Goal: Task Accomplishment & Management: Manage account settings

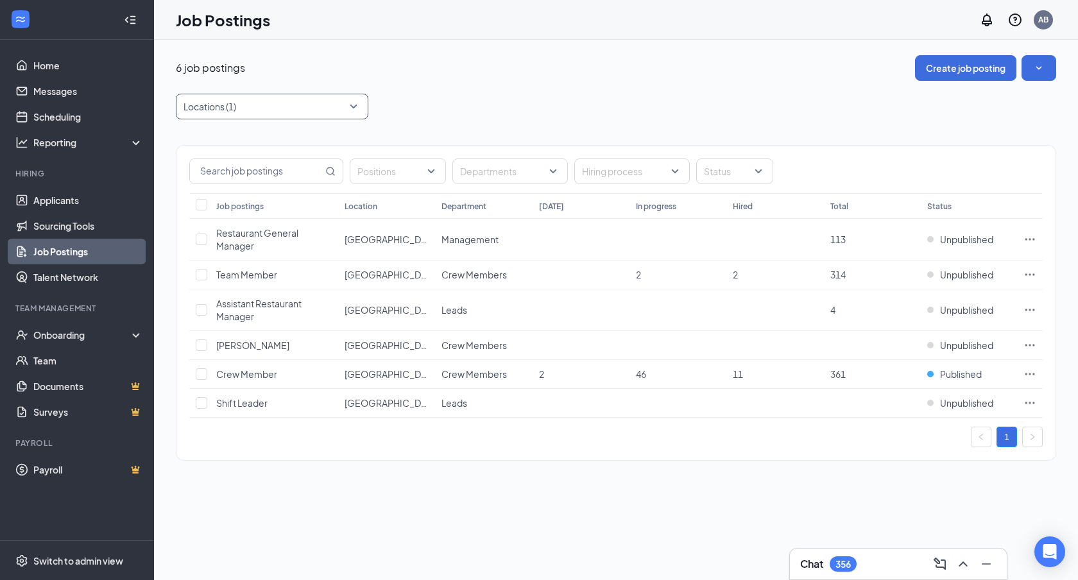
click at [305, 103] on div at bounding box center [265, 106] width 173 height 21
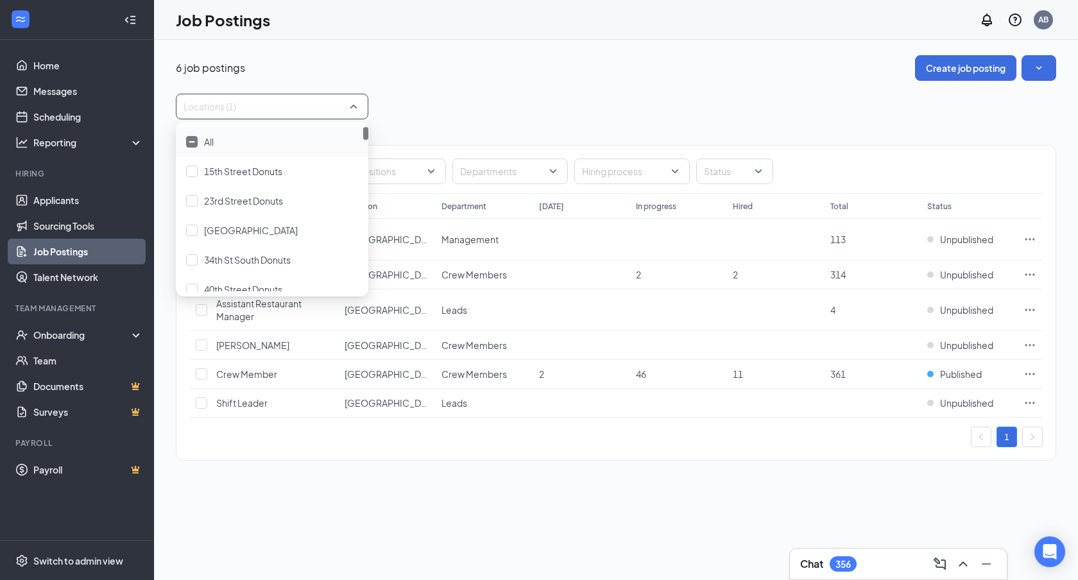
click at [203, 141] on div "All" at bounding box center [272, 142] width 172 height 14
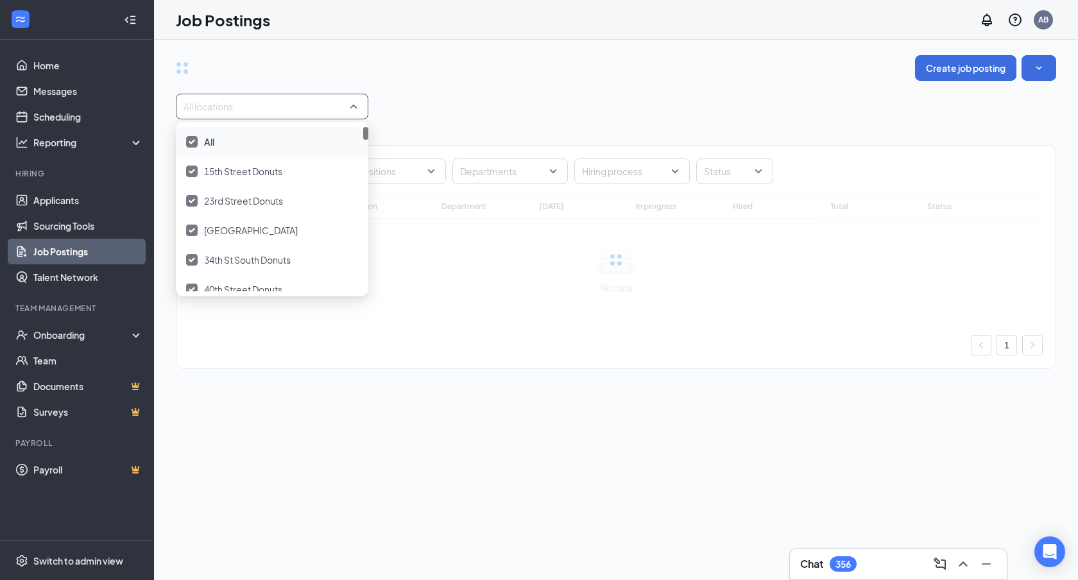
click at [203, 141] on div "All" at bounding box center [272, 142] width 172 height 14
click at [634, 169] on div at bounding box center [626, 171] width 96 height 21
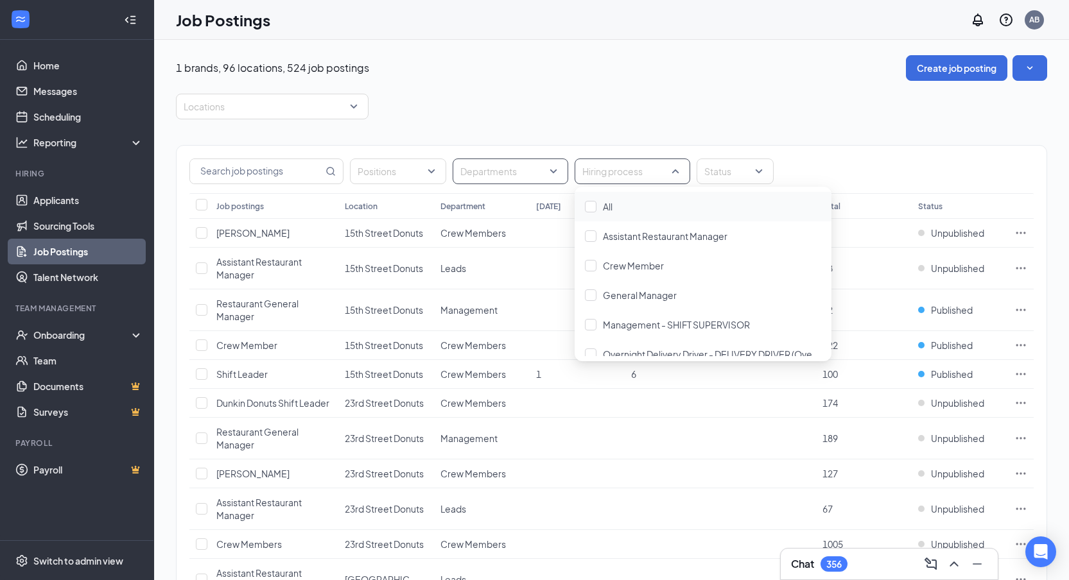
click at [550, 169] on div at bounding box center [504, 171] width 96 height 21
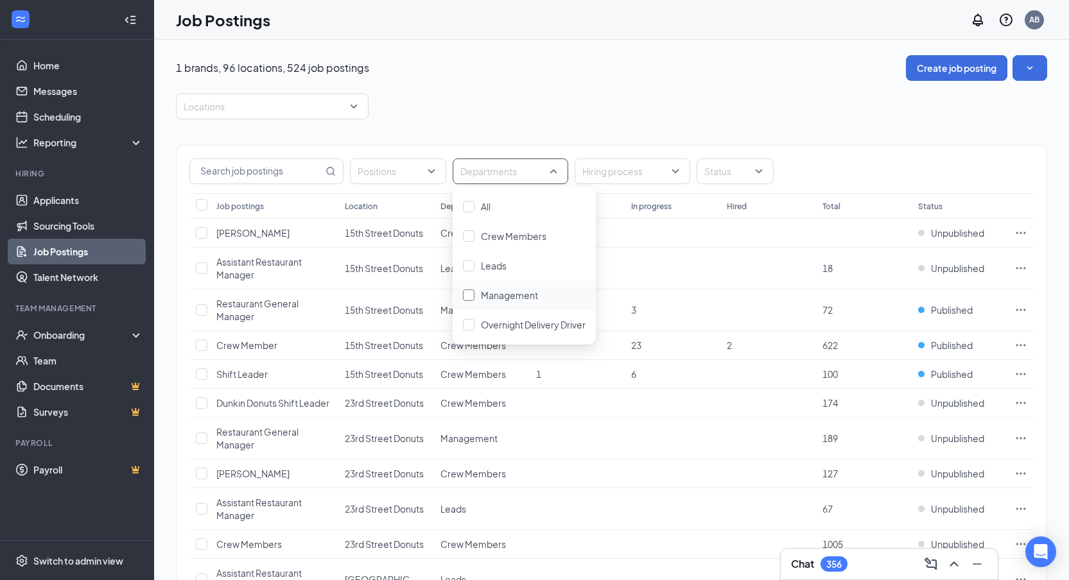
click at [522, 295] on span "Management" at bounding box center [509, 296] width 57 height 12
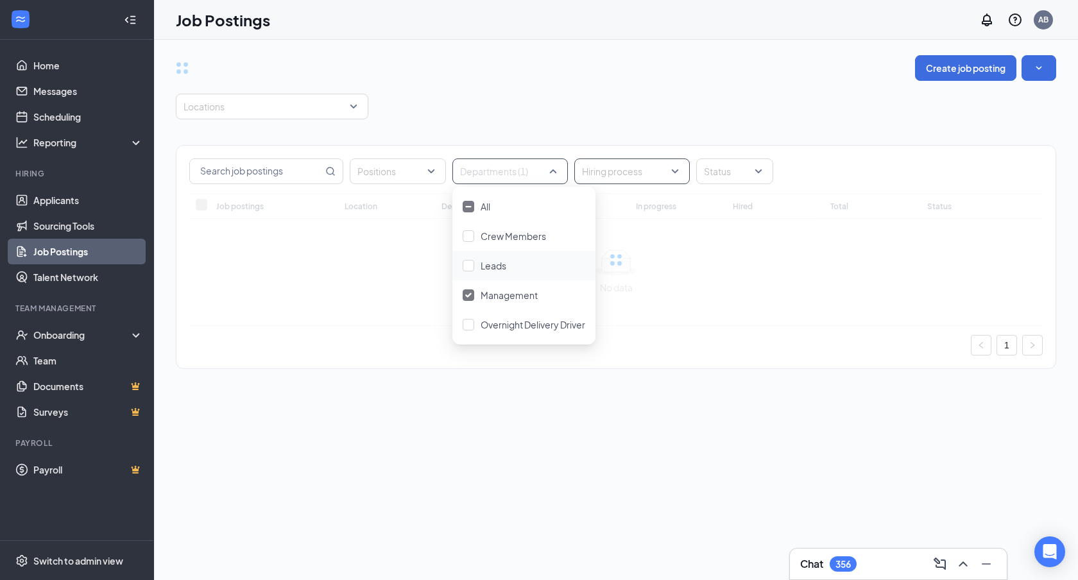
click at [661, 180] on div at bounding box center [626, 171] width 96 height 21
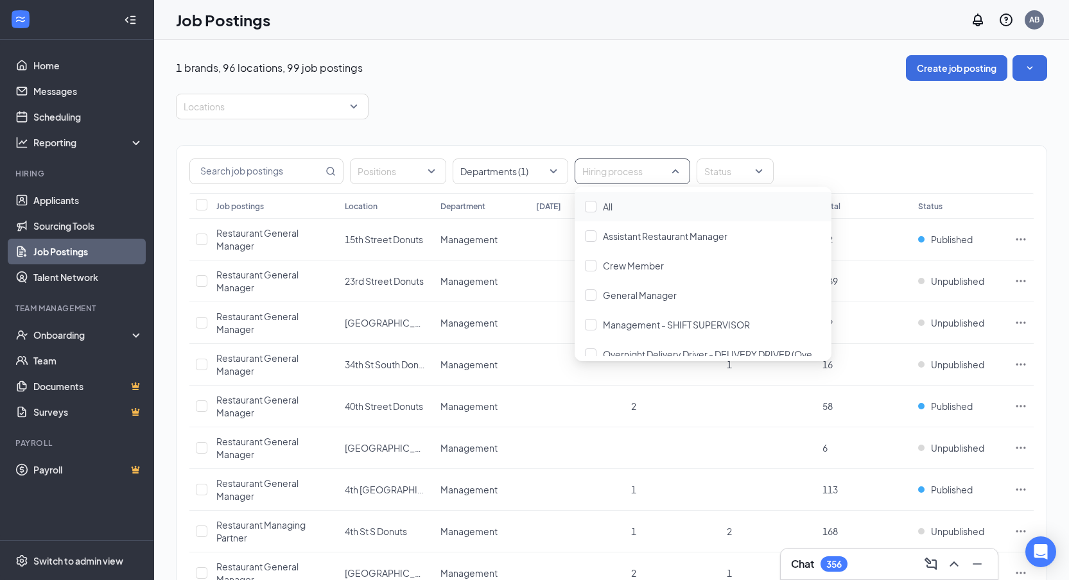
click at [644, 303] on div "General Manager" at bounding box center [703, 296] width 257 height 30
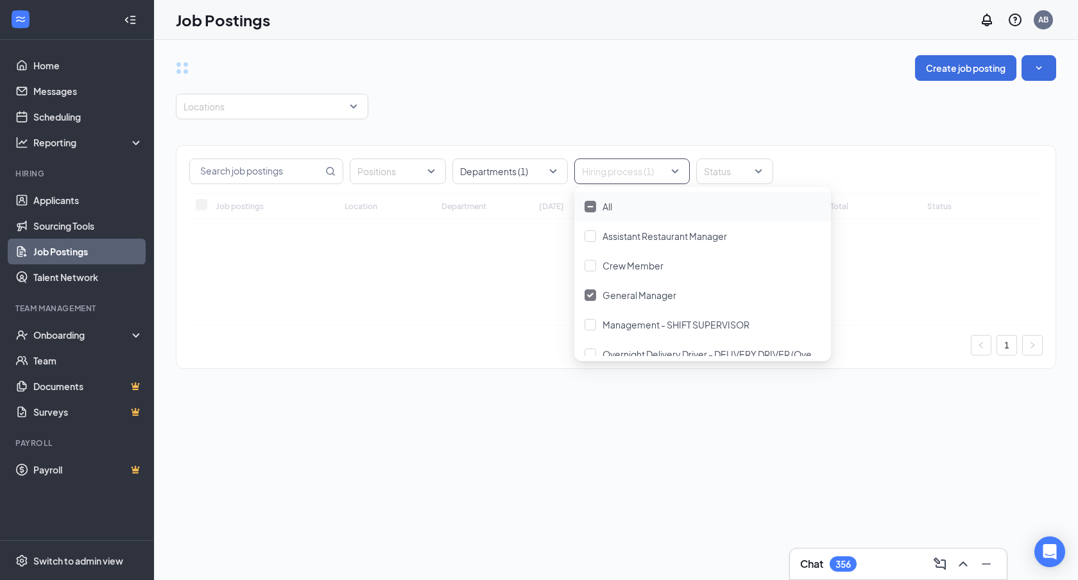
click at [835, 109] on div "Locations" at bounding box center [616, 107] width 881 height 26
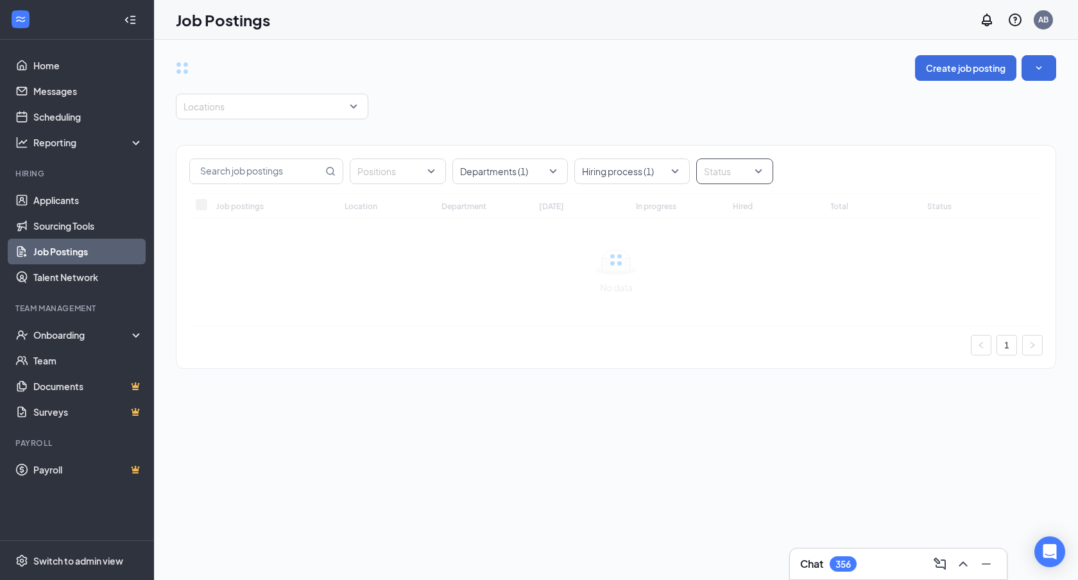
click at [726, 174] on div at bounding box center [729, 171] width 58 height 21
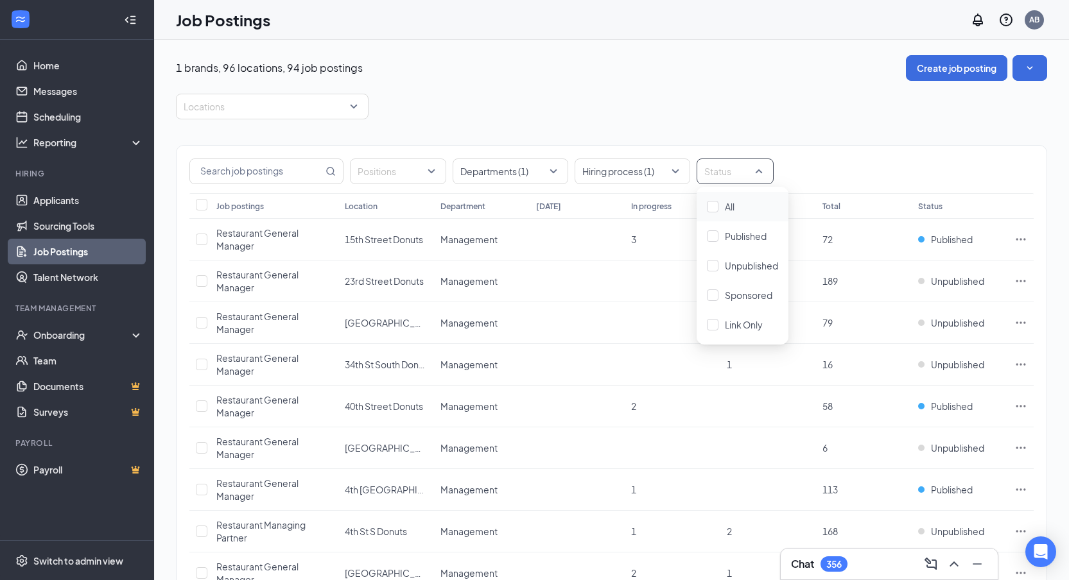
click at [748, 117] on div "Locations" at bounding box center [611, 107] width 871 height 26
click at [195, 237] on td at bounding box center [199, 240] width 21 height 42
click at [196, 238] on input "checkbox" at bounding box center [202, 240] width 12 height 12
checkbox input "true"
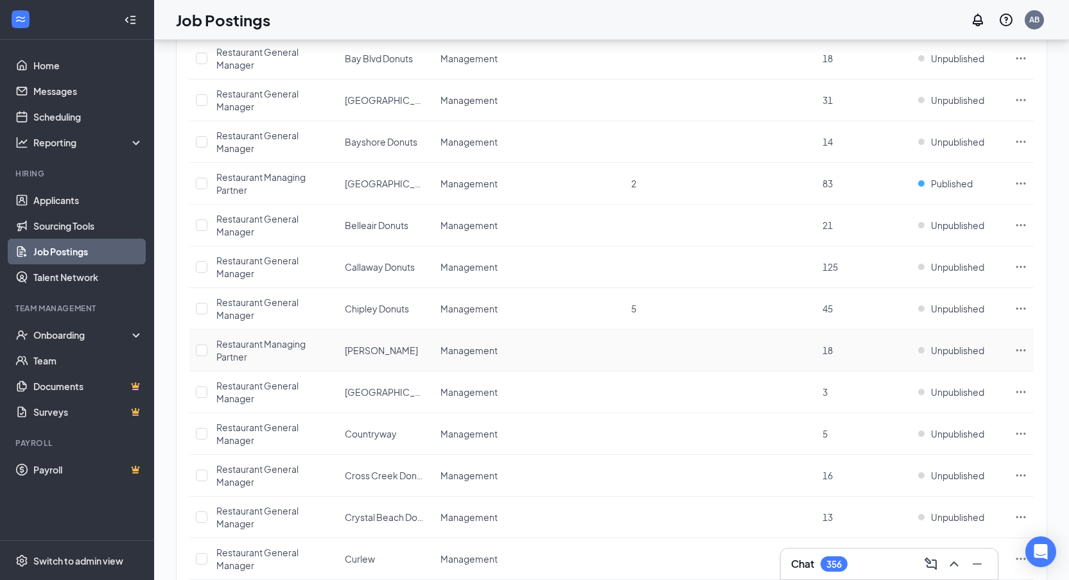
scroll to position [731, 0]
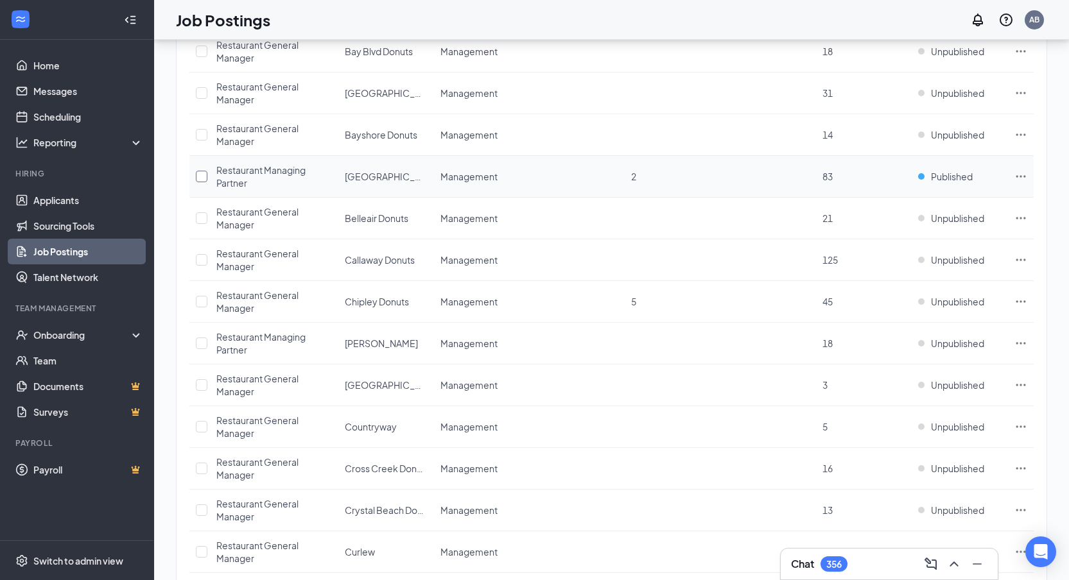
click at [200, 175] on input "checkbox" at bounding box center [202, 177] width 12 height 12
checkbox input "true"
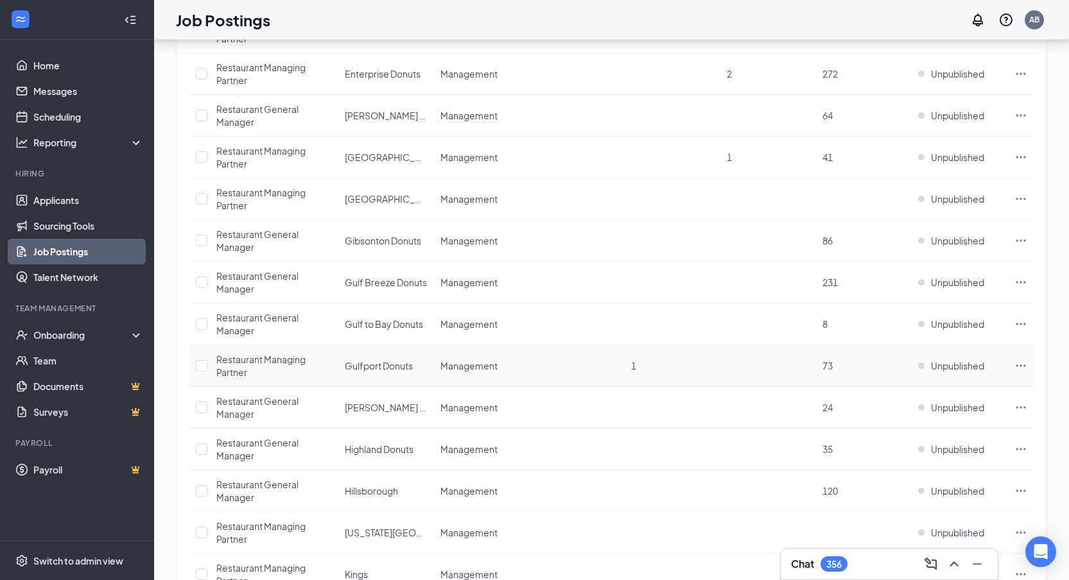
scroll to position [1796, 0]
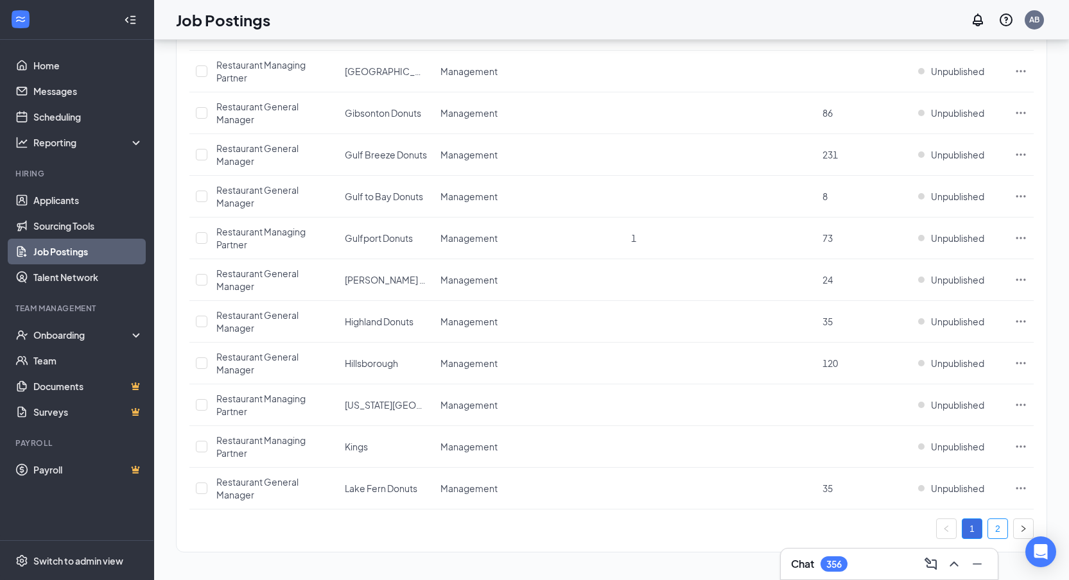
click at [996, 528] on link "2" at bounding box center [997, 528] width 19 height 19
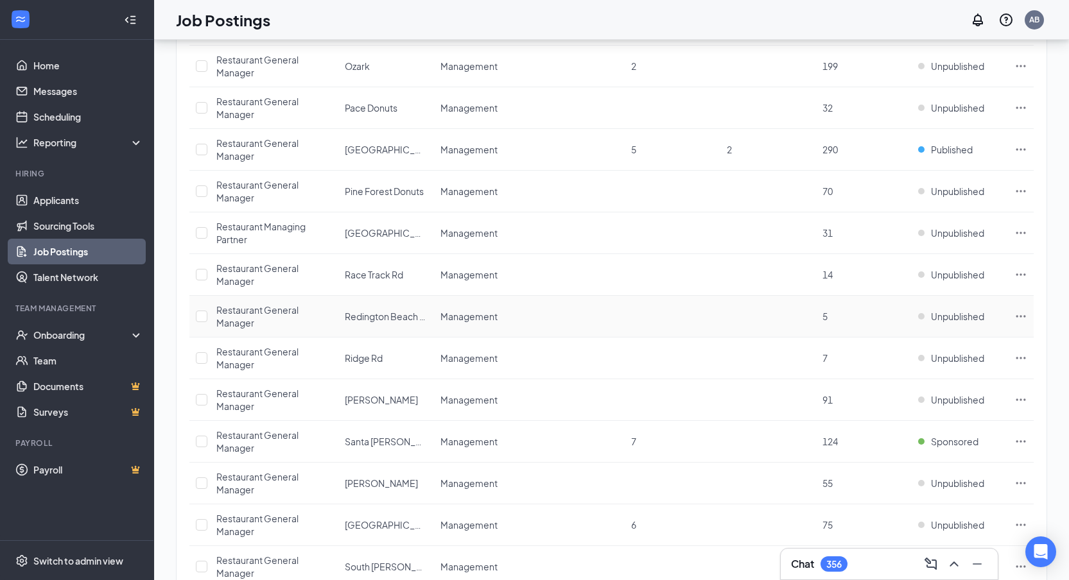
scroll to position [865, 0]
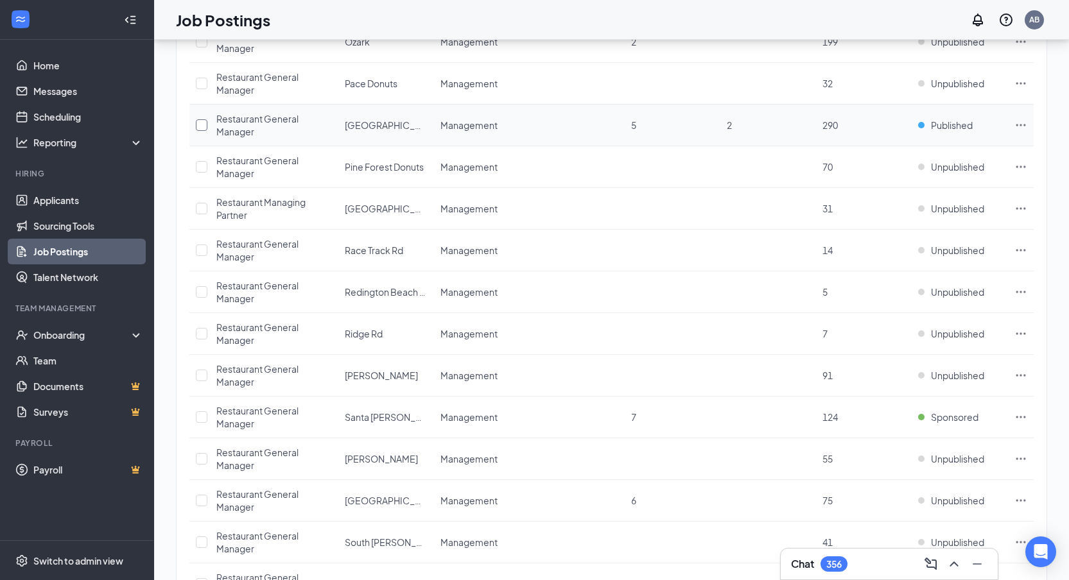
click at [200, 127] on input "checkbox" at bounding box center [202, 125] width 12 height 12
checkbox input "true"
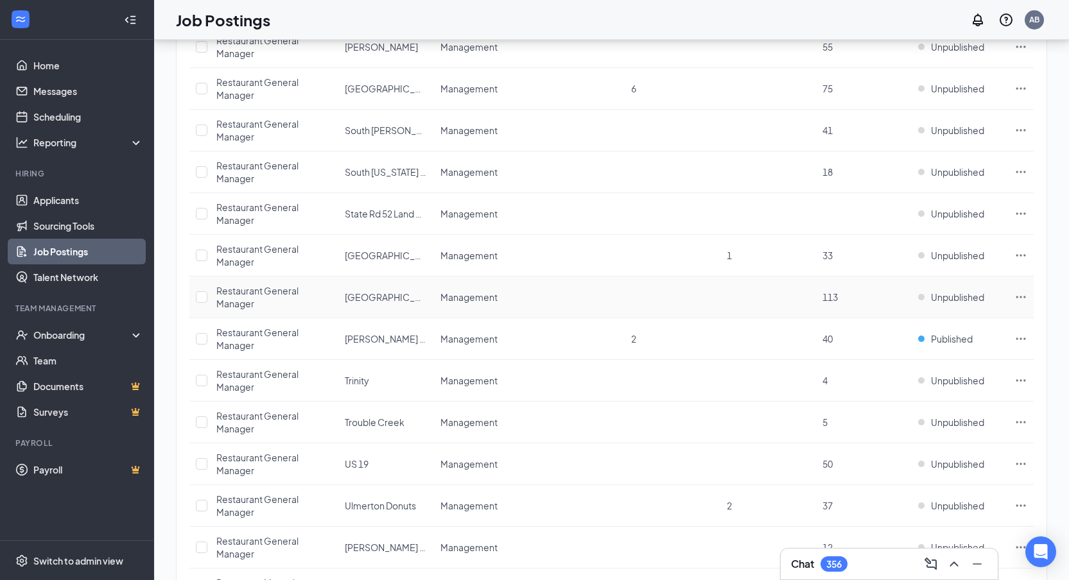
scroll to position [1288, 0]
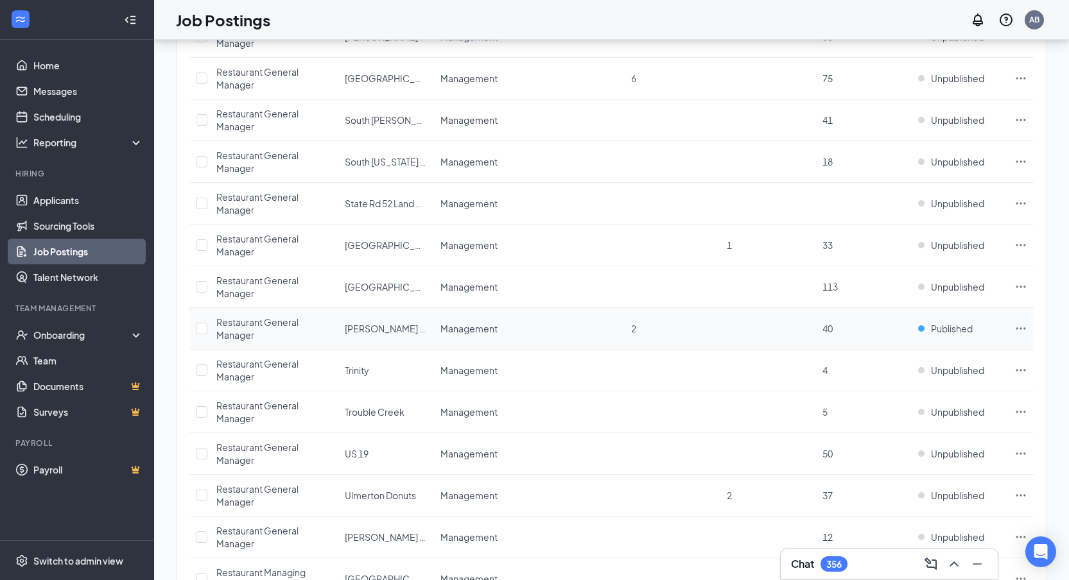
click at [209, 325] on td at bounding box center [199, 329] width 21 height 42
click at [198, 329] on input "checkbox" at bounding box center [202, 329] width 12 height 12
checkbox input "true"
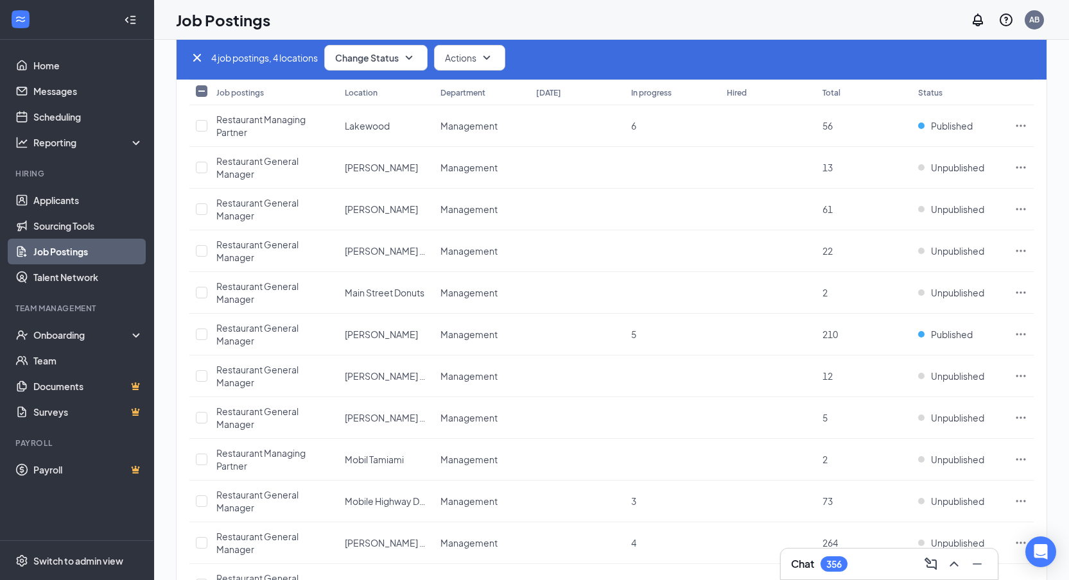
scroll to position [0, 0]
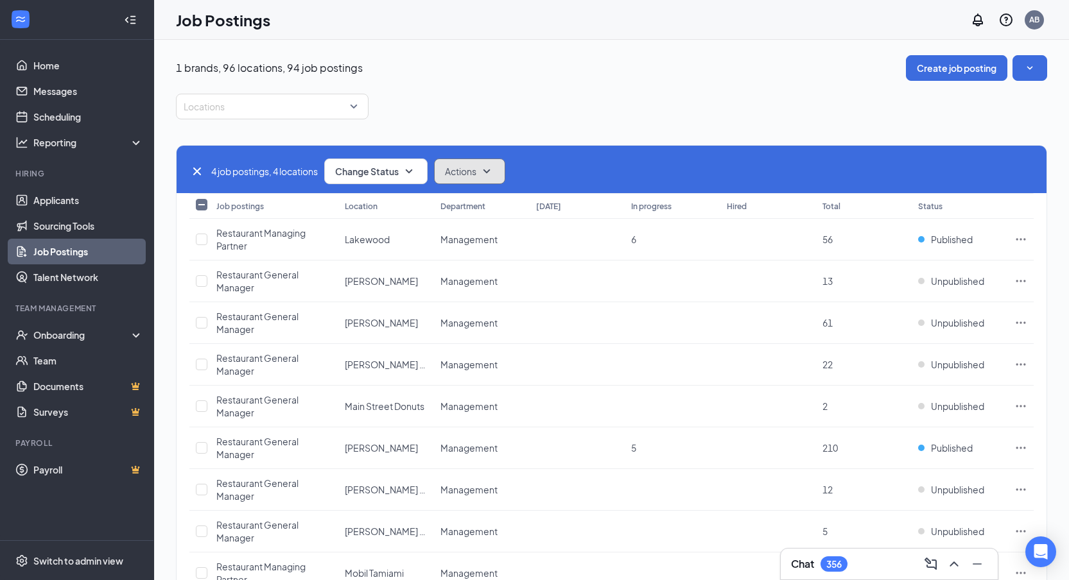
click at [475, 171] on span "Actions" at bounding box center [460, 171] width 31 height 13
click at [470, 206] on div "Edit" at bounding box center [494, 206] width 112 height 28
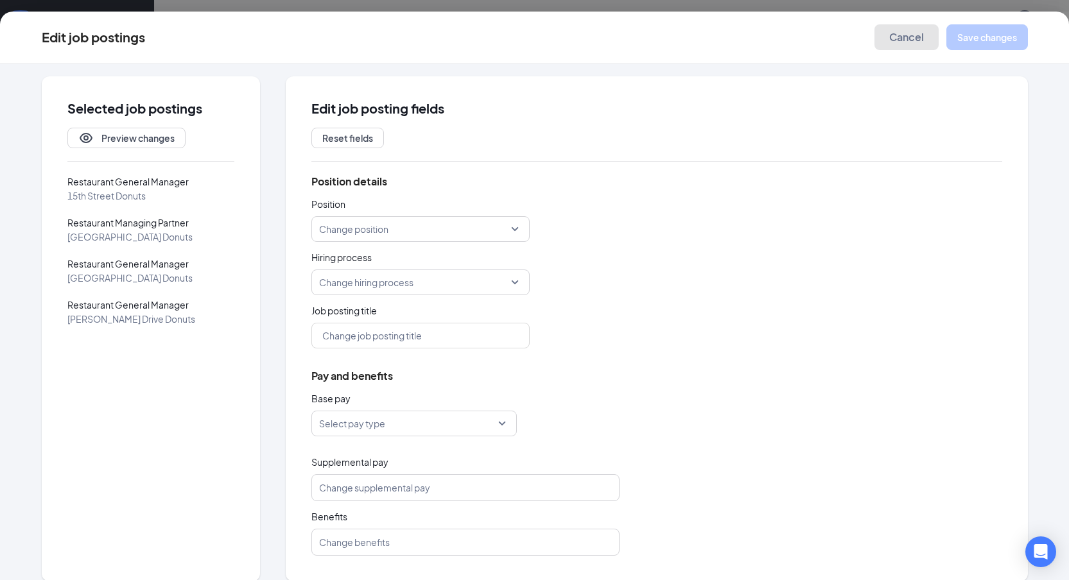
click at [902, 42] on span "Cancel" at bounding box center [906, 37] width 35 height 13
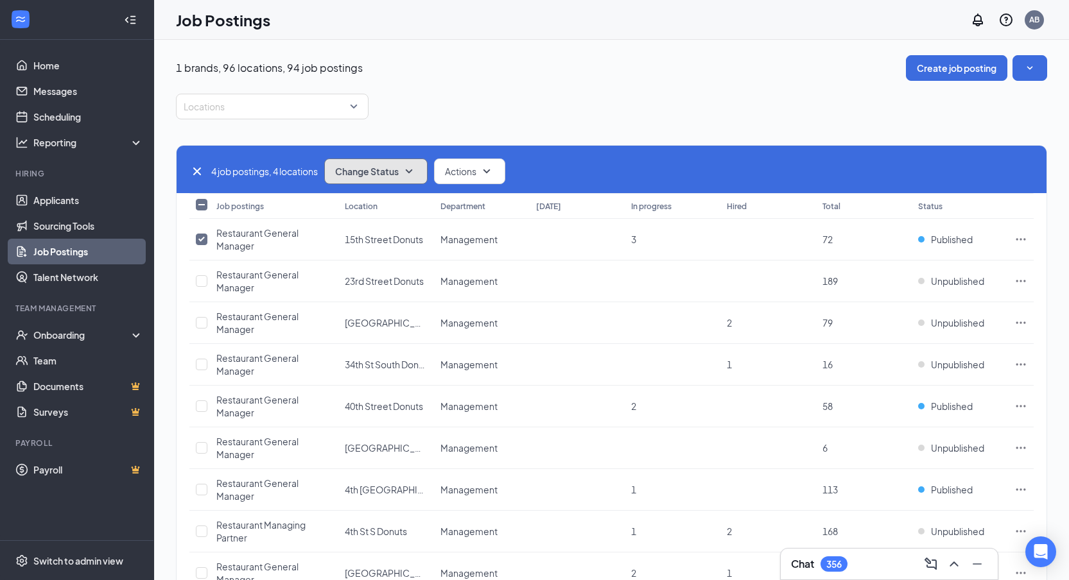
click at [346, 169] on span "Change Status" at bounding box center [367, 171] width 64 height 9
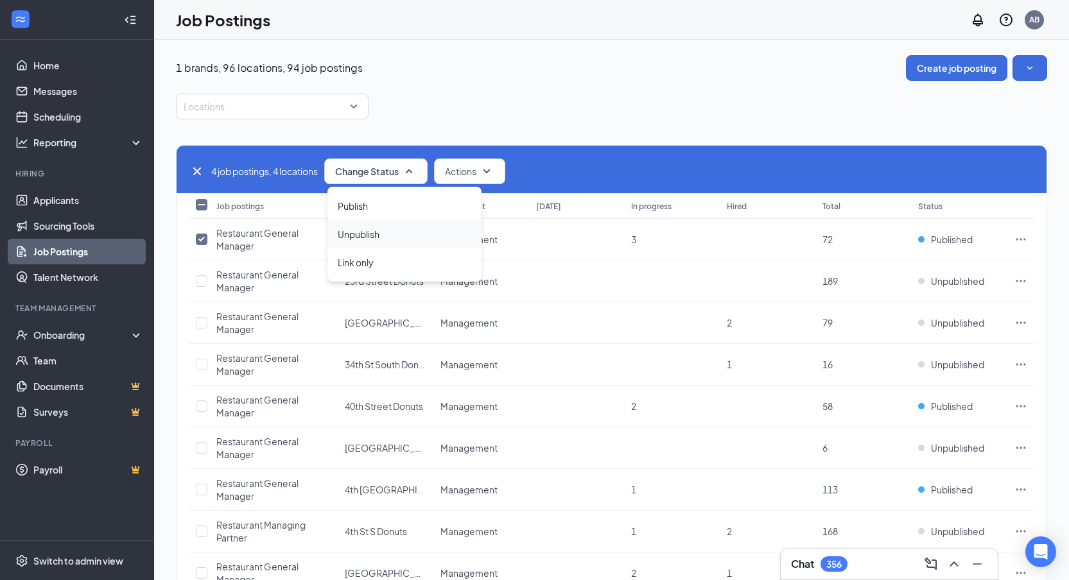
click at [378, 241] on div "Unpublish" at bounding box center [404, 234] width 154 height 28
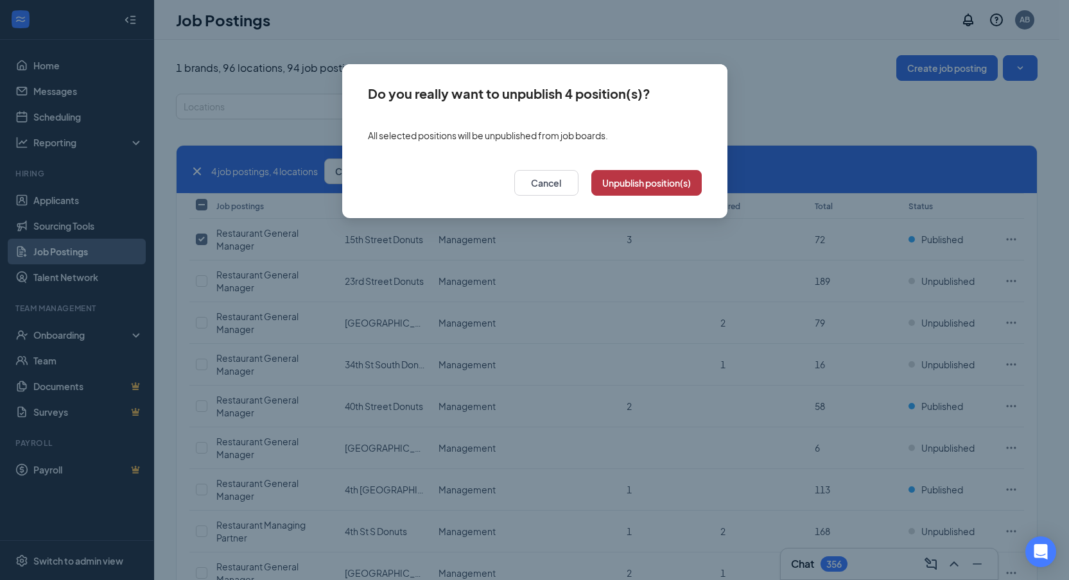
click at [655, 187] on button "Unpublish position(s)" at bounding box center [646, 183] width 110 height 26
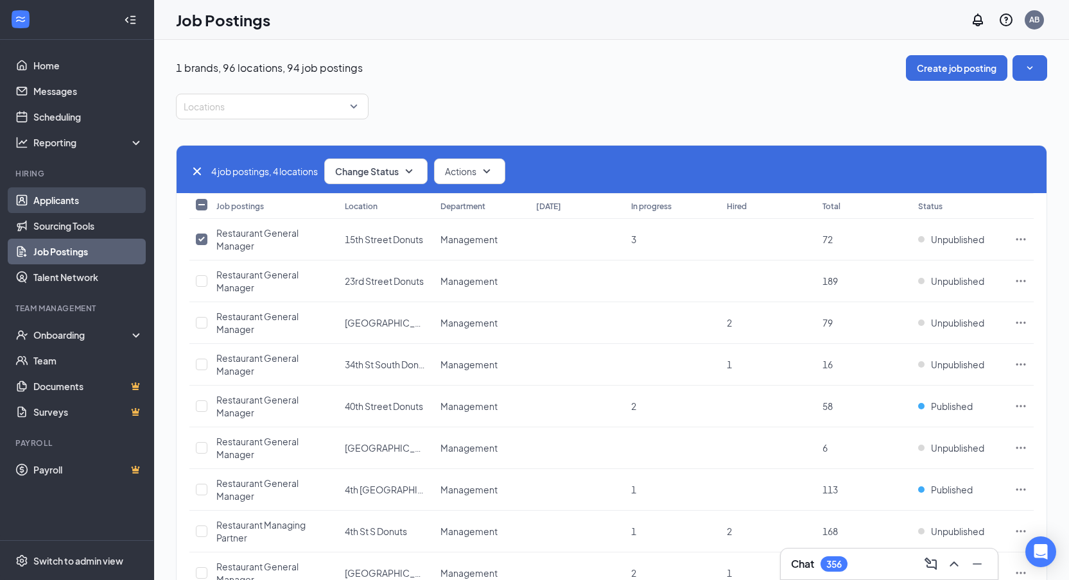
click at [63, 196] on link "Applicants" at bounding box center [88, 200] width 110 height 26
